Goal: Navigation & Orientation: Find specific page/section

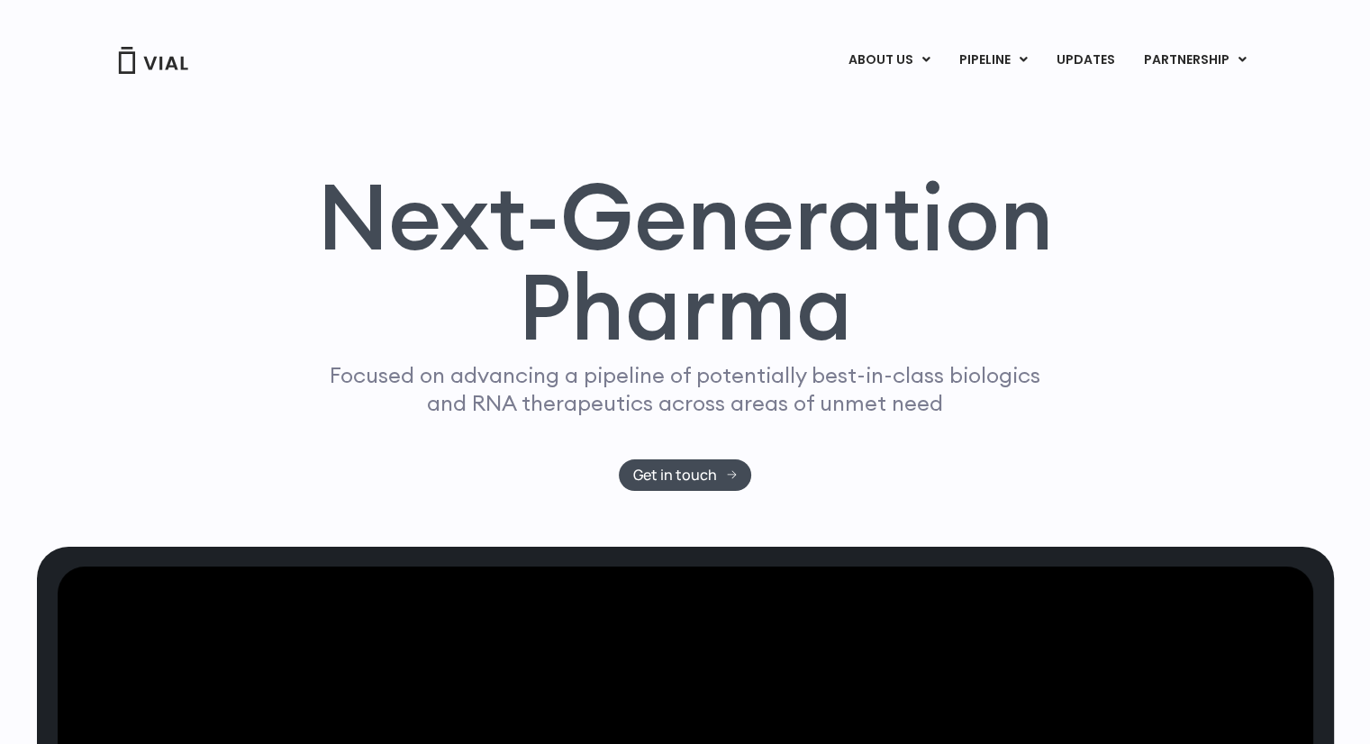
click at [905, 113] on link "ABOUT US" at bounding box center [919, 105] width 158 height 28
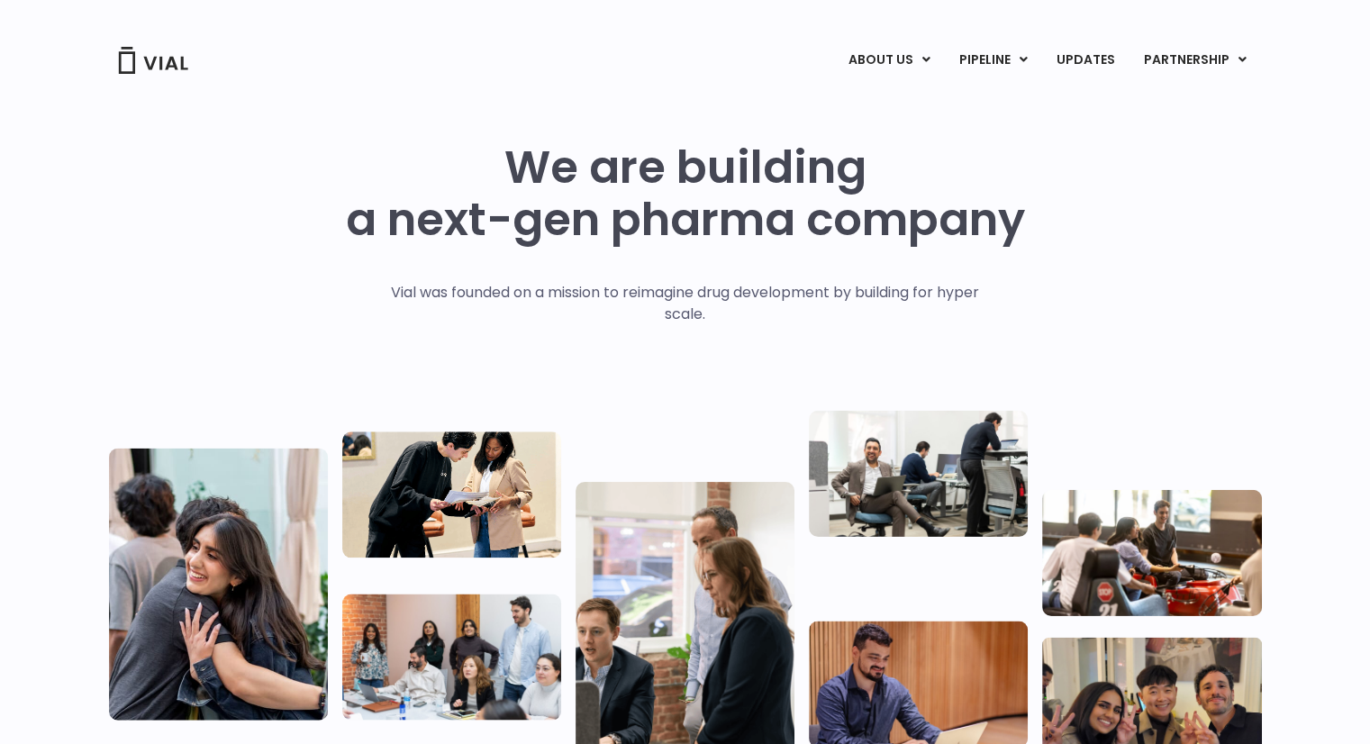
click at [894, 134] on link "CAREERS" at bounding box center [919, 132] width 158 height 28
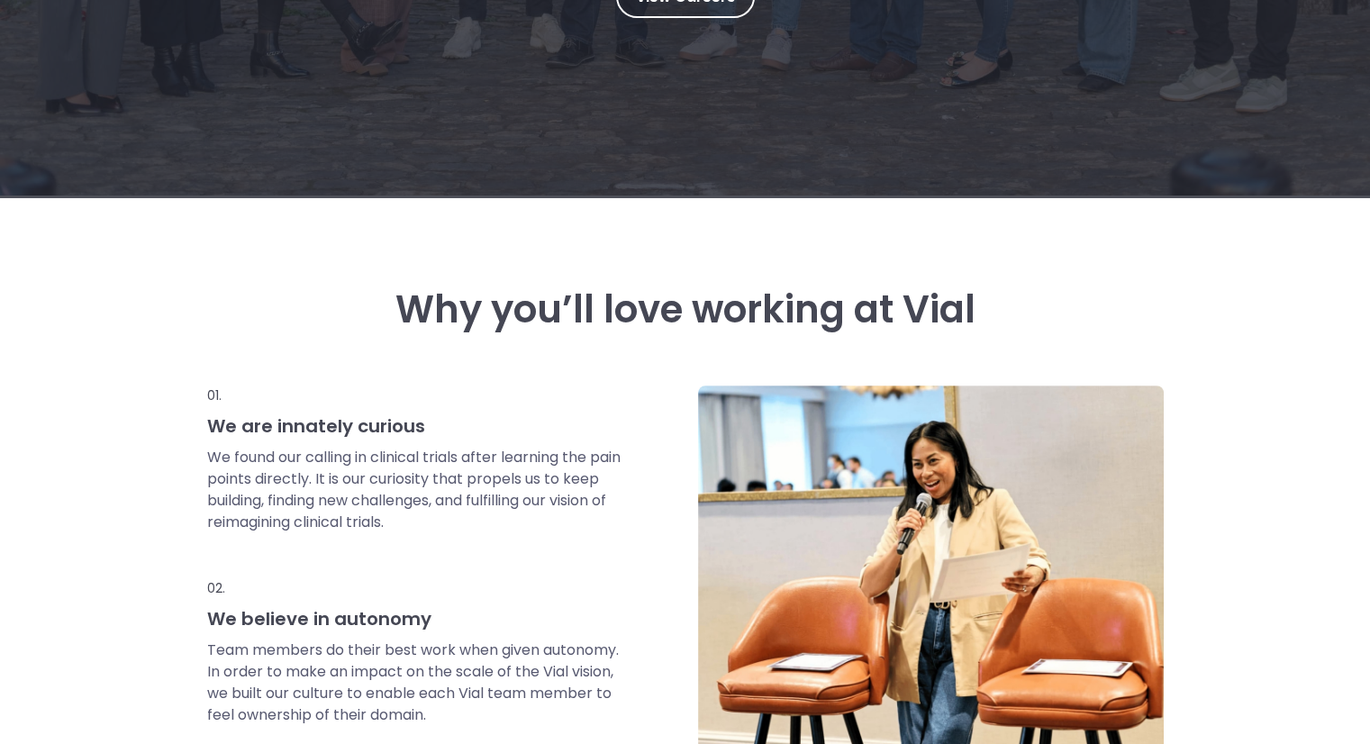
scroll to position [90, 0]
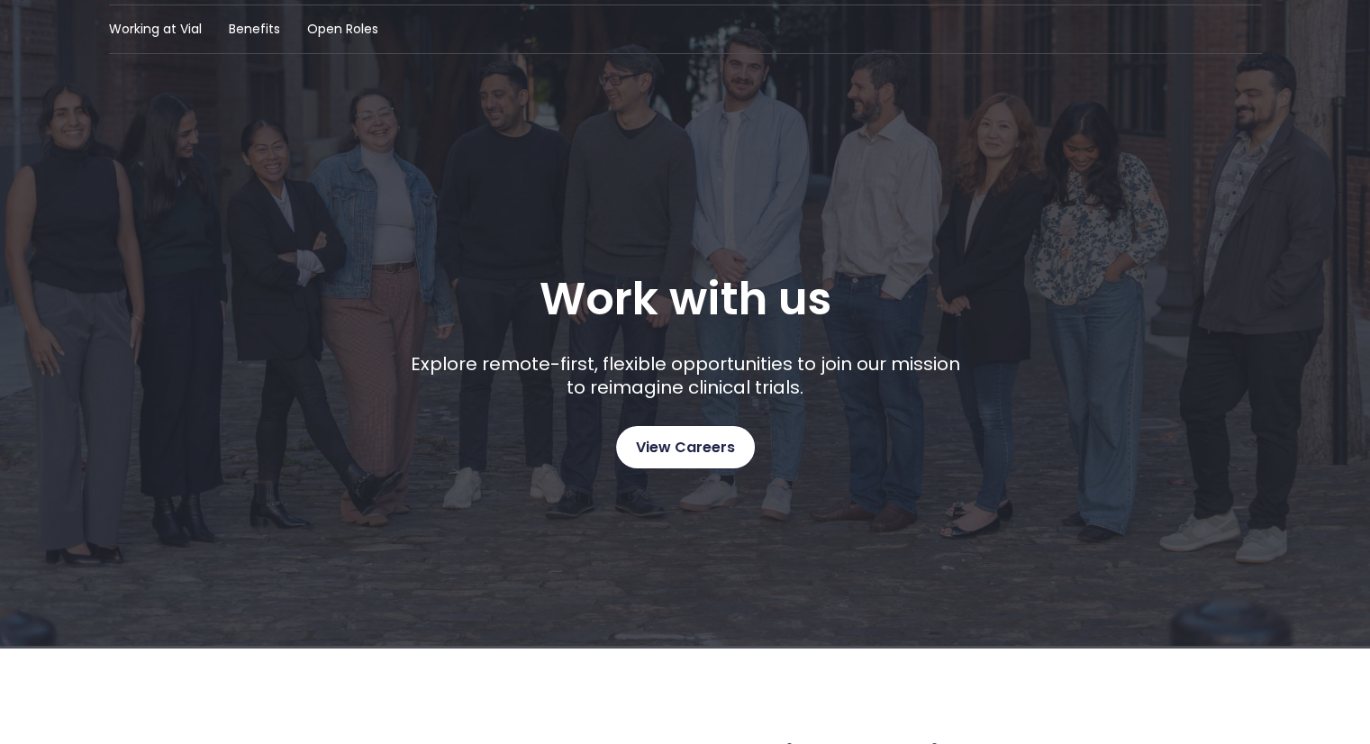
click at [674, 444] on span "View Careers" at bounding box center [685, 447] width 99 height 23
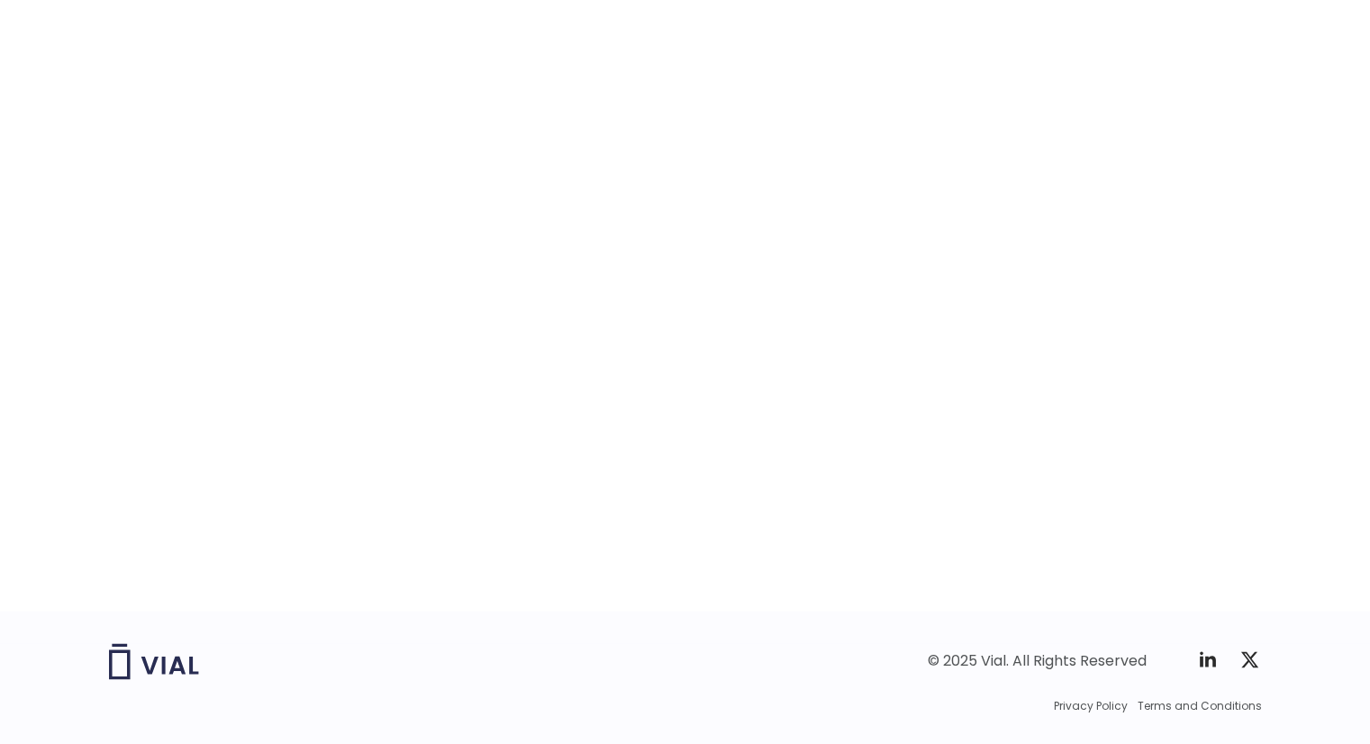
scroll to position [2786, 0]
